Goal: Obtain resource: Download file/media

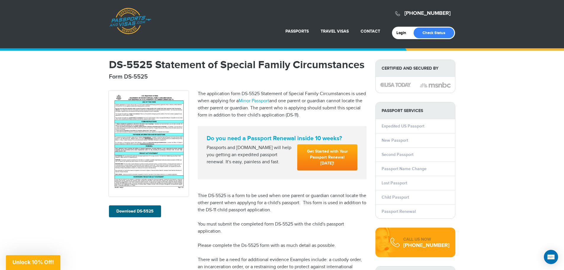
scroll to position [30, 0]
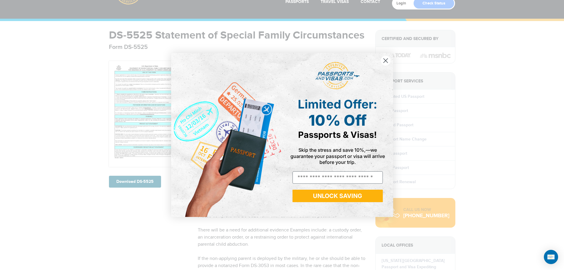
click at [387, 60] on icon "Close dialog" at bounding box center [386, 60] width 10 height 10
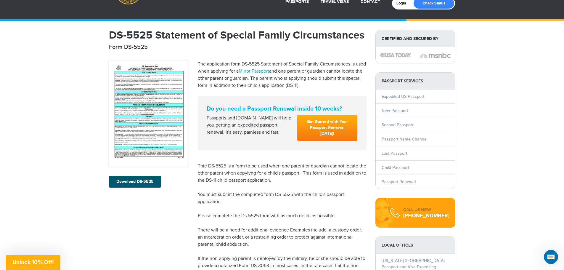
click at [142, 184] on link "Download DS-5525" at bounding box center [135, 182] width 52 height 12
drag, startPoint x: 229, startPoint y: 181, endPoint x: 240, endPoint y: 180, distance: 10.7
click at [240, 180] on p "Thie DS-5525 is a form to be used when one parent or guardian cannot locate the…" at bounding box center [282, 173] width 169 height 21
copy p "DS-11"
